Goal: Transaction & Acquisition: Obtain resource

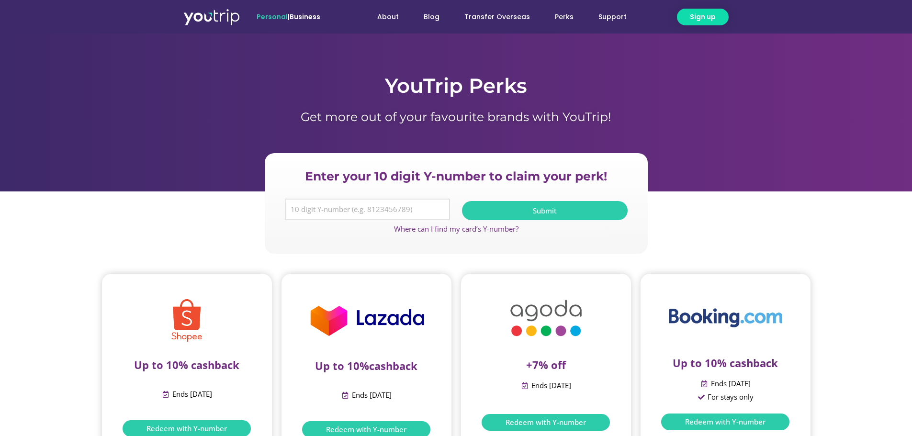
click at [317, 211] on input "Y Number" at bounding box center [368, 210] width 166 height 22
paste input "8183572188"
click at [415, 214] on input "8183572188" at bounding box center [368, 210] width 166 height 22
type input "8183572188"
click at [544, 205] on button "Submit" at bounding box center [545, 210] width 166 height 19
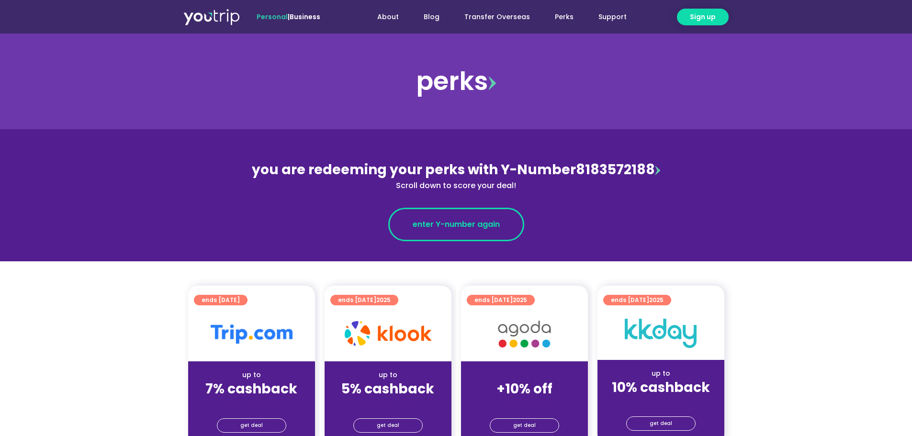
drag, startPoint x: 460, startPoint y: 224, endPoint x: 417, endPoint y: 225, distance: 43.1
click at [417, 225] on span "enter Y-number again" at bounding box center [456, 224] width 87 height 11
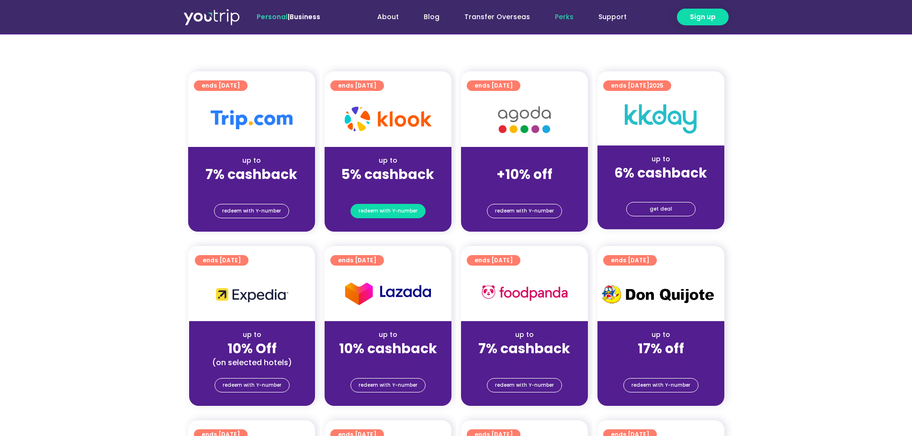
scroll to position [239, 0]
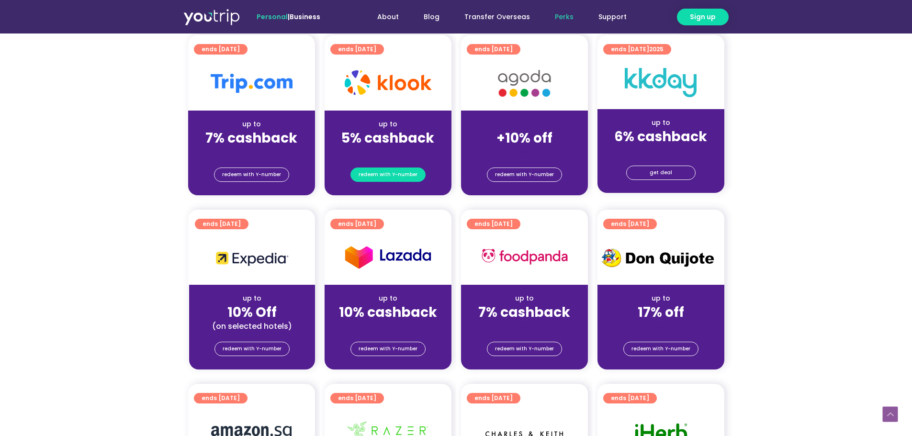
click at [382, 174] on span "redeem with Y-number" at bounding box center [388, 174] width 59 height 13
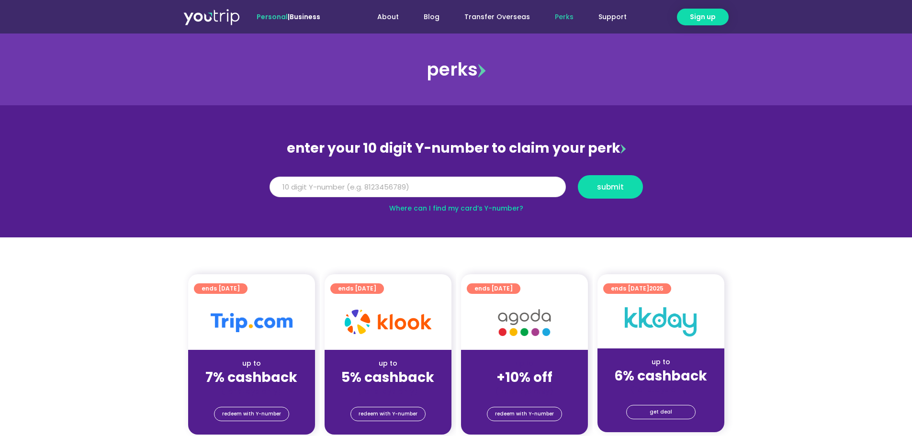
click at [291, 185] on input "Y Number" at bounding box center [418, 187] width 296 height 21
paste input "8183572188"
type input "8183572188"
click at [606, 185] on span "submit" at bounding box center [610, 186] width 27 height 7
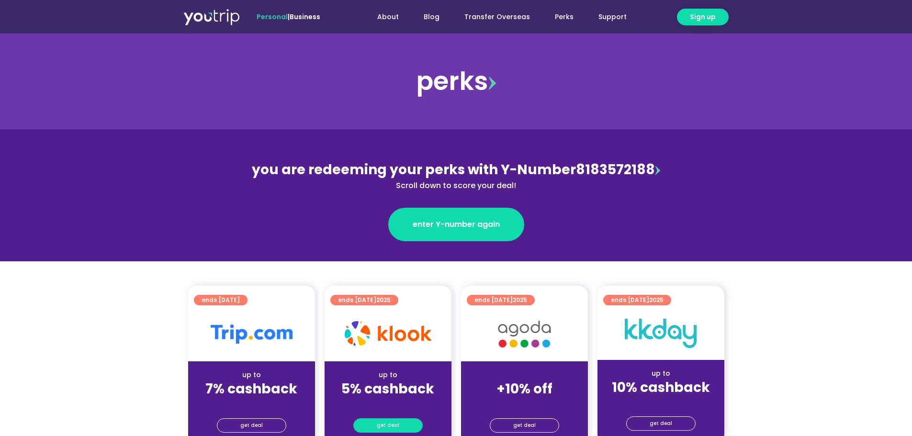
click at [392, 426] on span "get deal" at bounding box center [388, 425] width 23 height 13
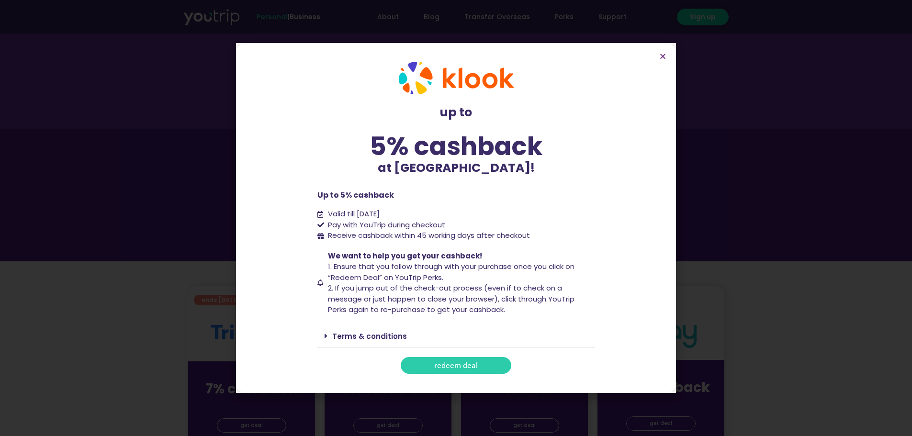
click at [459, 366] on span "redeem deal" at bounding box center [456, 365] width 44 height 7
